Goal: Transaction & Acquisition: Download file/media

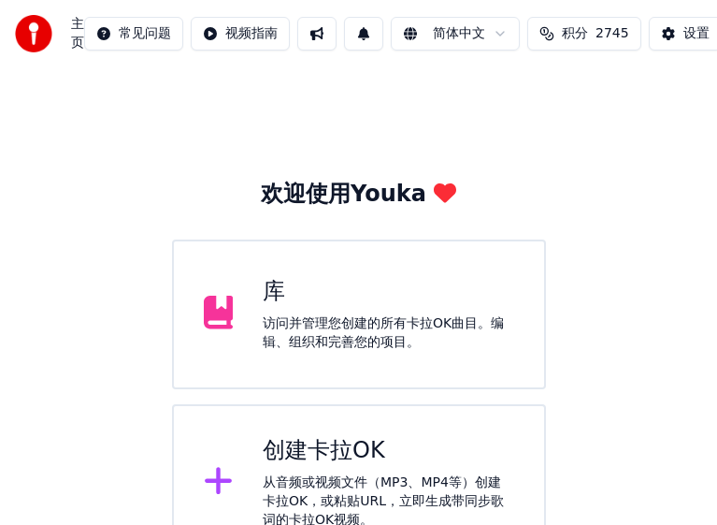
click at [358, 318] on div "访问并管理您创建的所有卡拉OK曲目。编辑、组织和完善您的项目。" at bounding box center [389, 332] width 252 height 37
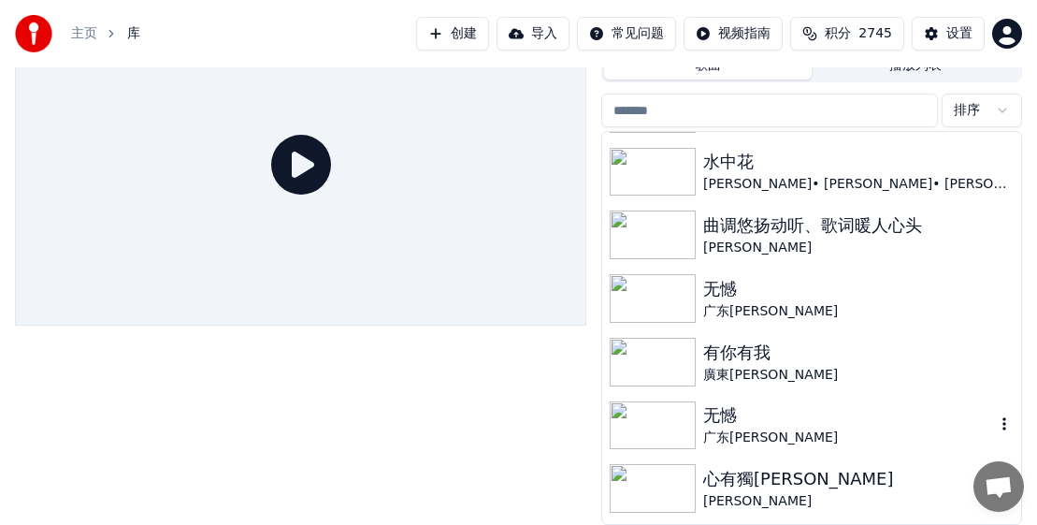
scroll to position [374, 0]
click at [651, 296] on img at bounding box center [653, 297] width 86 height 49
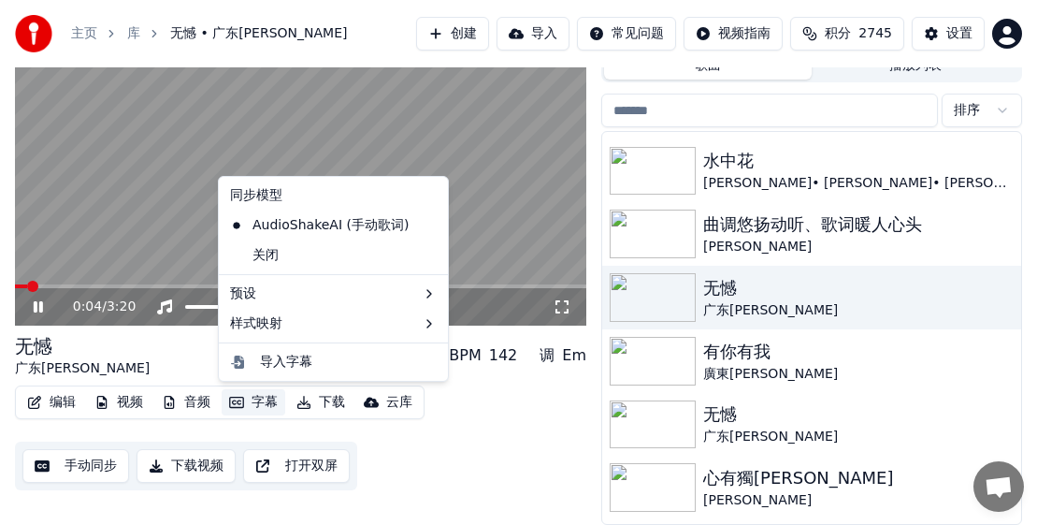
click at [254, 402] on button "字幕" at bounding box center [254, 402] width 64 height 26
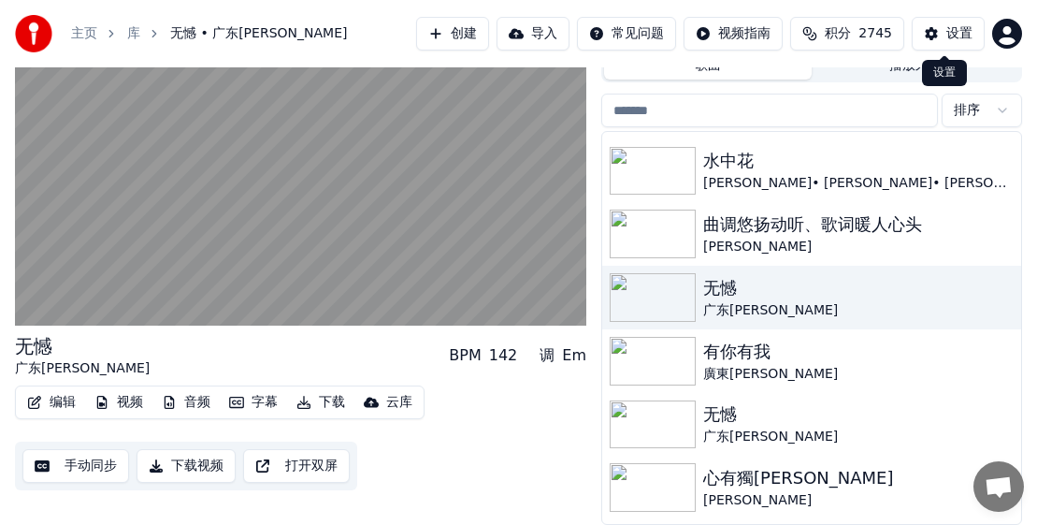
click at [948, 32] on div "设置" at bounding box center [959, 33] width 26 height 19
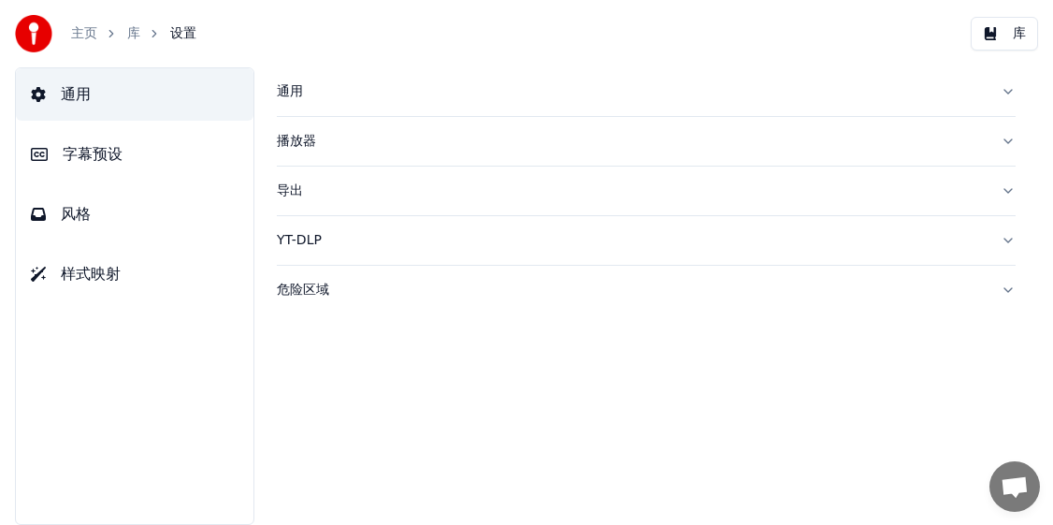
click at [72, 209] on span "风格" at bounding box center [76, 214] width 30 height 22
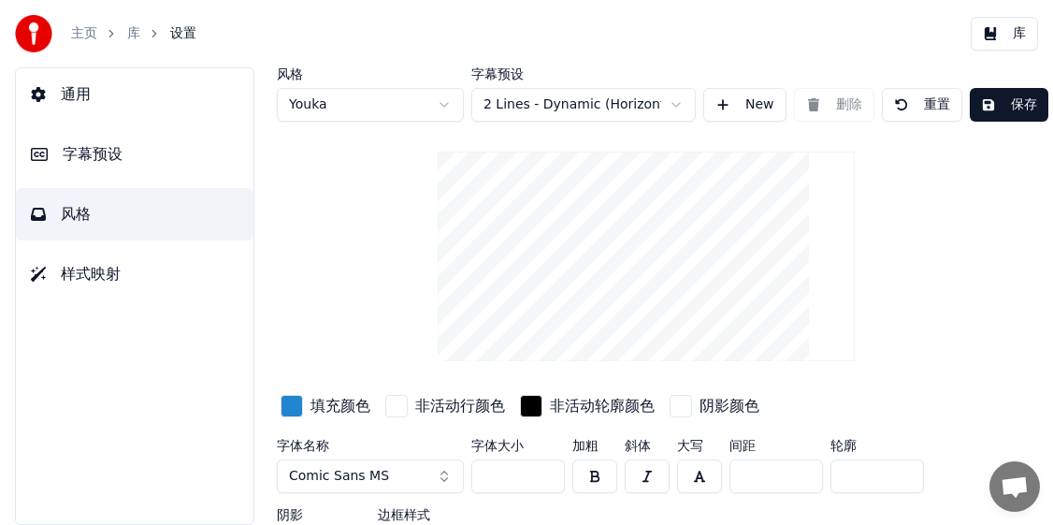
click at [438, 477] on button "Comic Sans MS" at bounding box center [370, 476] width 187 height 34
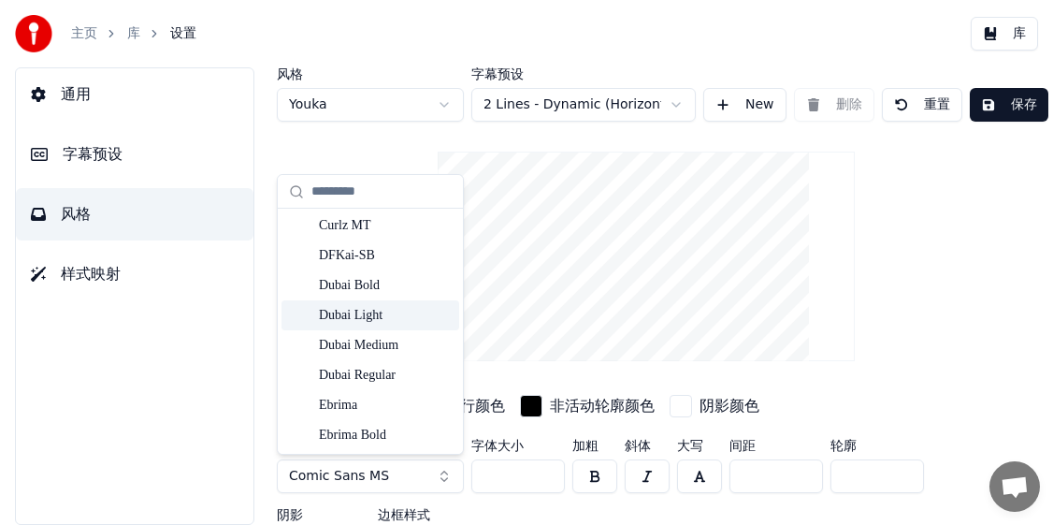
scroll to position [3254, 0]
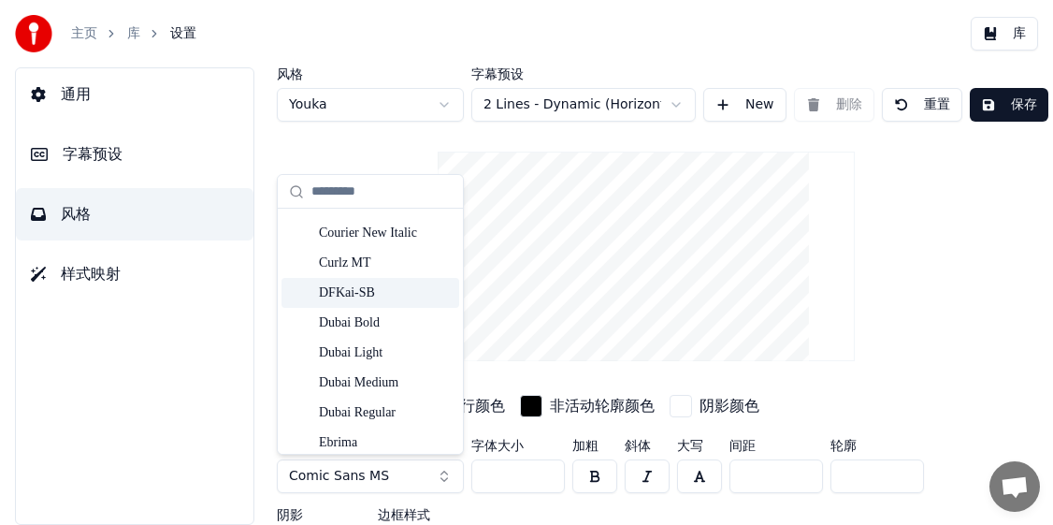
click at [334, 290] on div "DFKai-SB" at bounding box center [385, 292] width 133 height 19
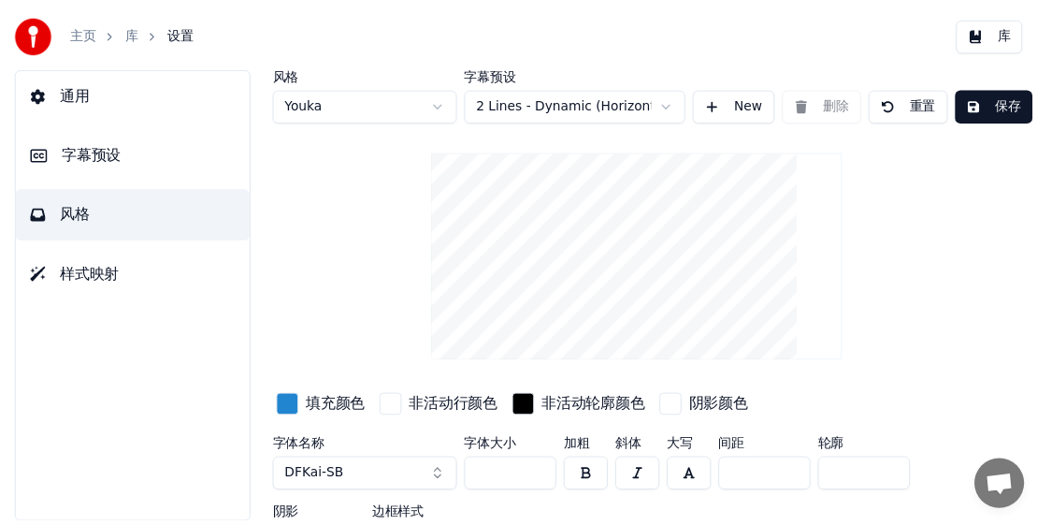
scroll to position [0, 39]
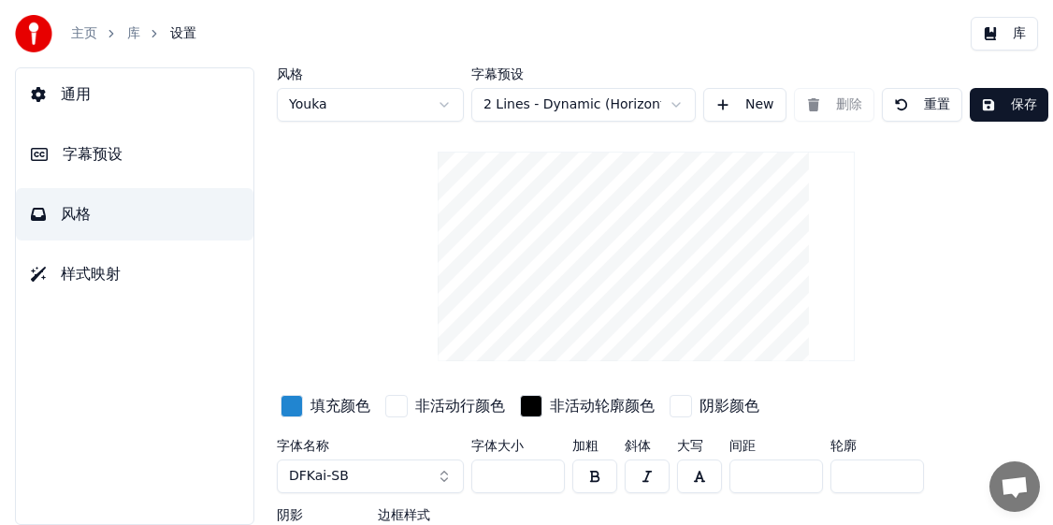
click at [988, 106] on button "保存" at bounding box center [1009, 105] width 79 height 34
click at [136, 35] on link "库" at bounding box center [133, 33] width 13 height 19
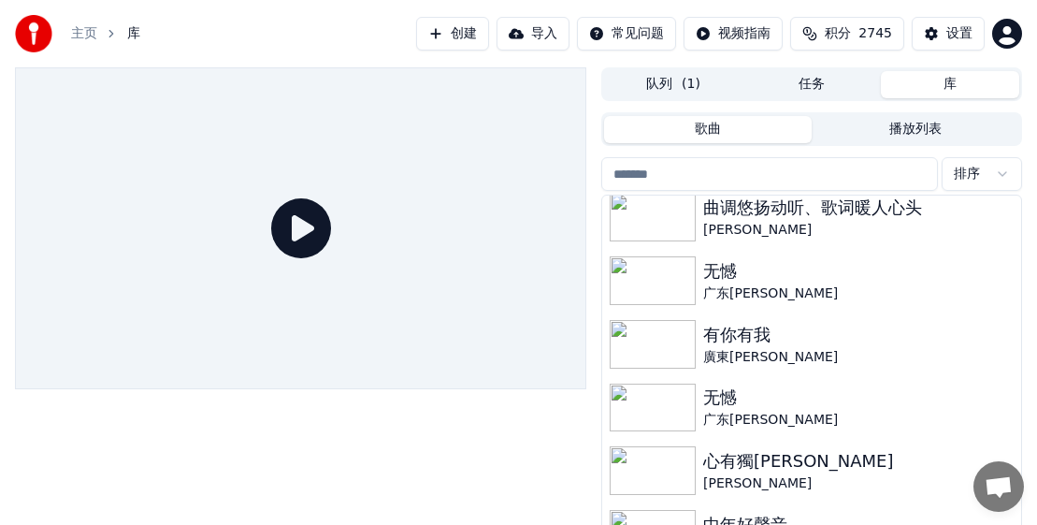
scroll to position [481, 0]
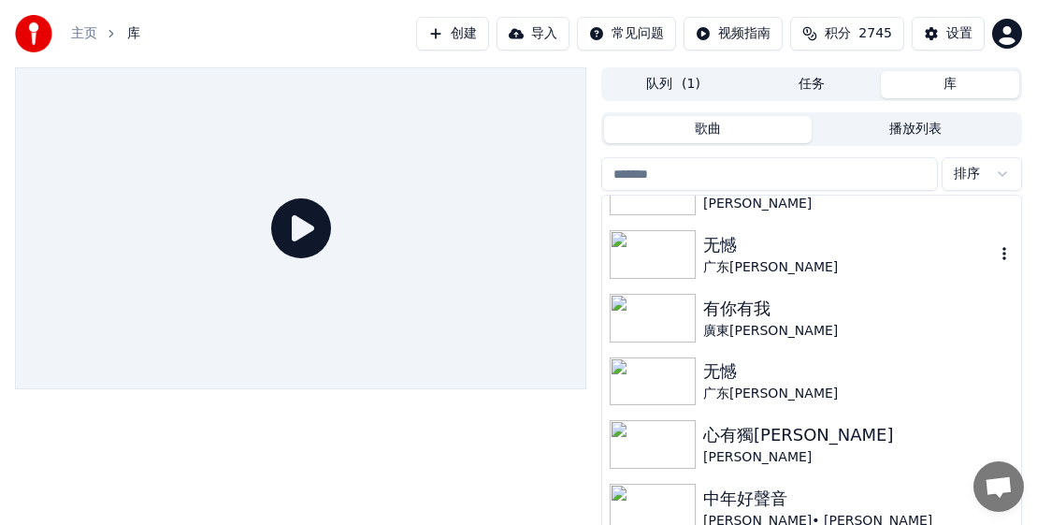
click at [650, 263] on img at bounding box center [653, 254] width 86 height 49
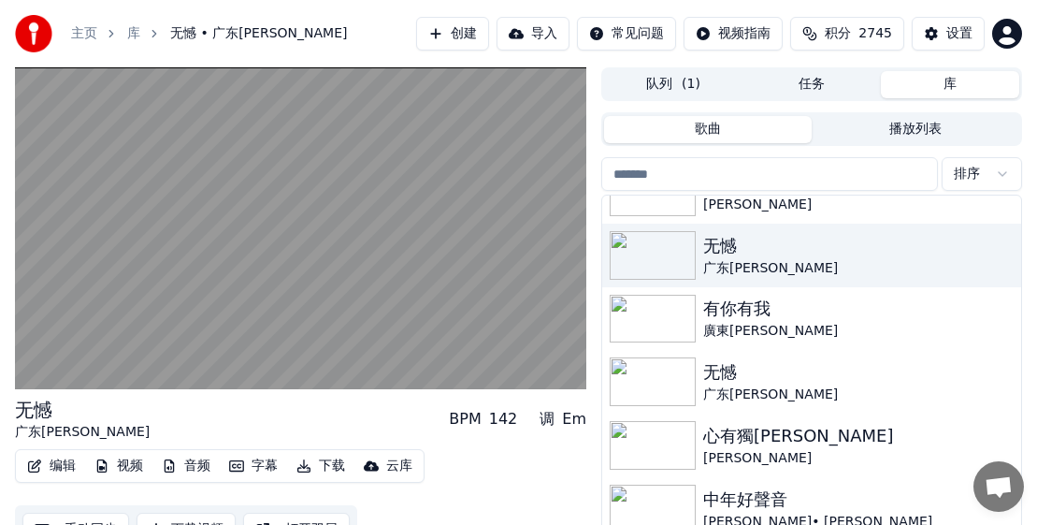
click at [330, 463] on button "下载" at bounding box center [321, 466] width 64 height 26
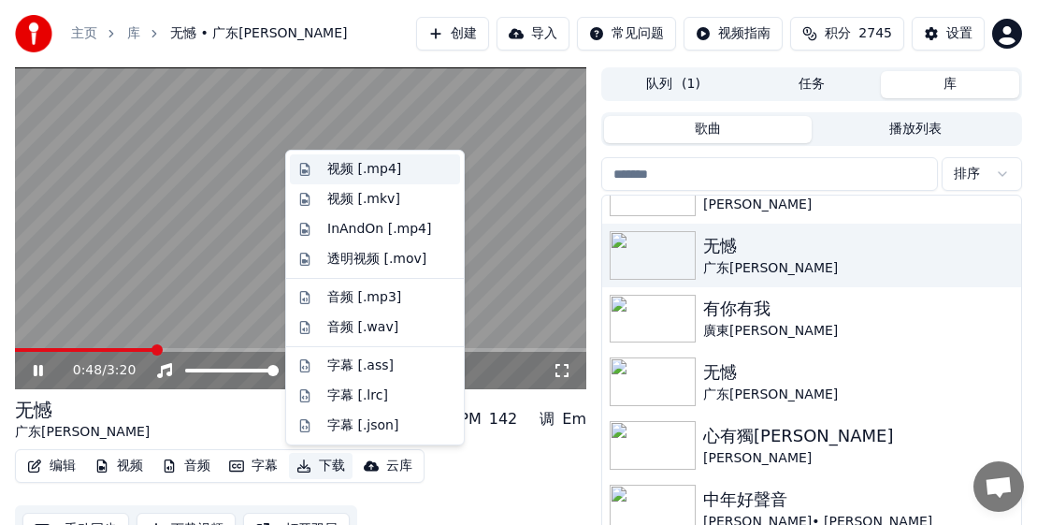
click at [345, 166] on div "视频 [.mp4]" at bounding box center [364, 169] width 74 height 19
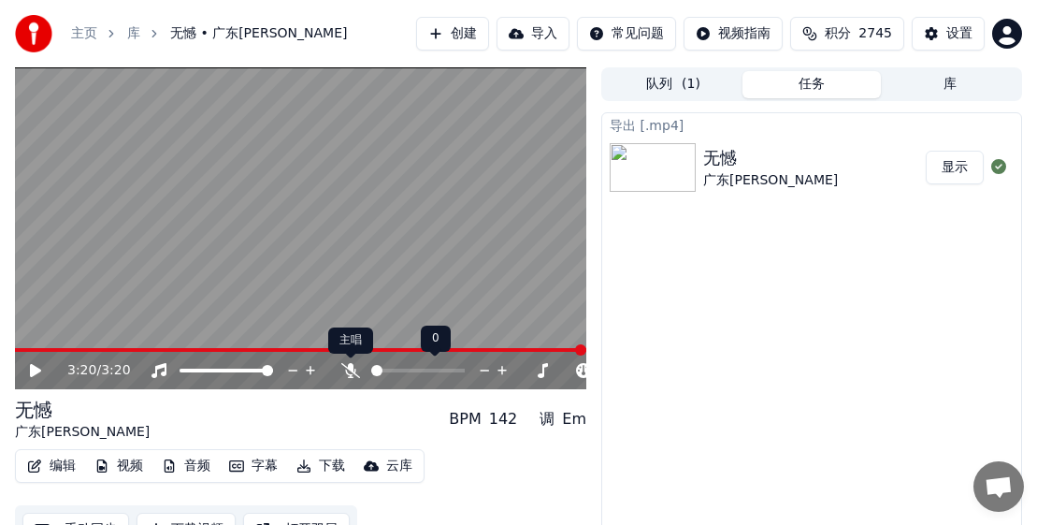
click at [352, 368] on icon at bounding box center [350, 370] width 19 height 15
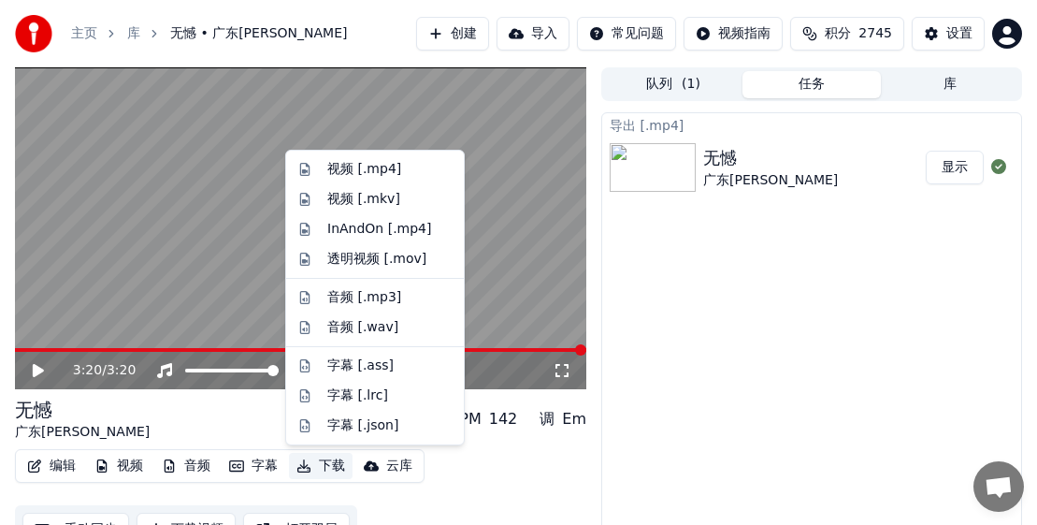
click at [331, 469] on button "下载" at bounding box center [321, 466] width 64 height 26
click at [353, 170] on div "视频 [.mp4]" at bounding box center [364, 169] width 74 height 19
